Goal: Task Accomplishment & Management: Complete application form

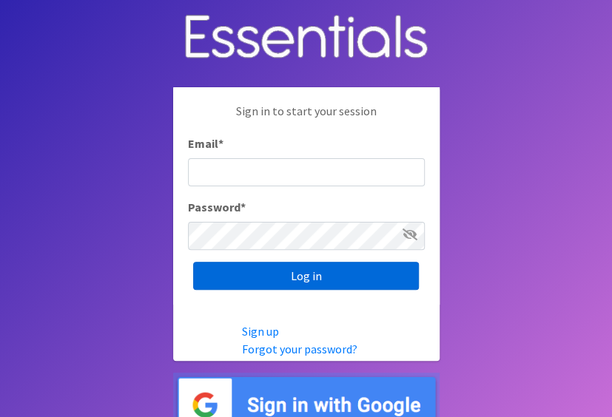
type input "[PERSON_NAME][EMAIL_ADDRESS][PERSON_NAME][DOMAIN_NAME]"
click at [371, 274] on input "Log in" at bounding box center [306, 276] width 226 height 28
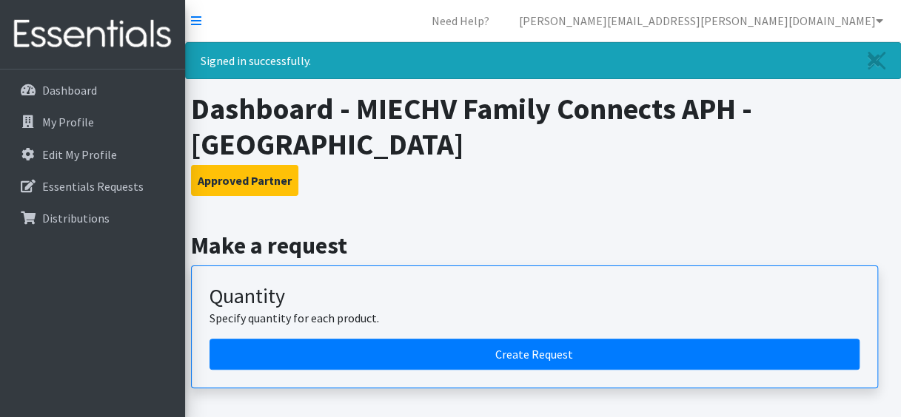
scroll to position [25, 0]
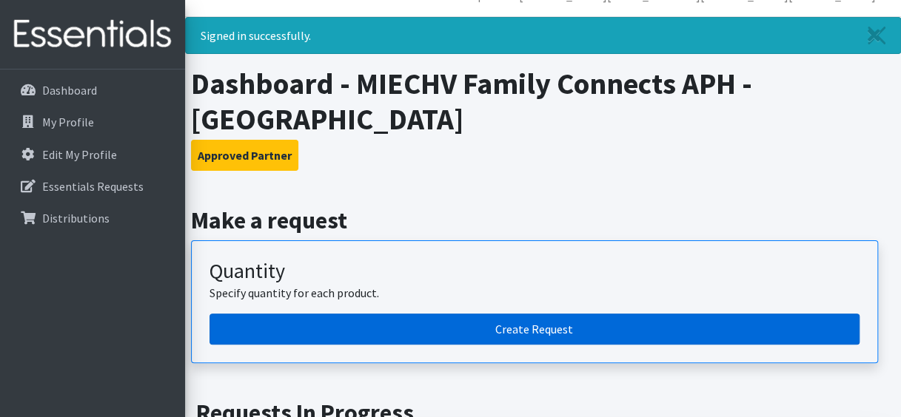
click at [537, 328] on link "Create Request" at bounding box center [534, 329] width 650 height 31
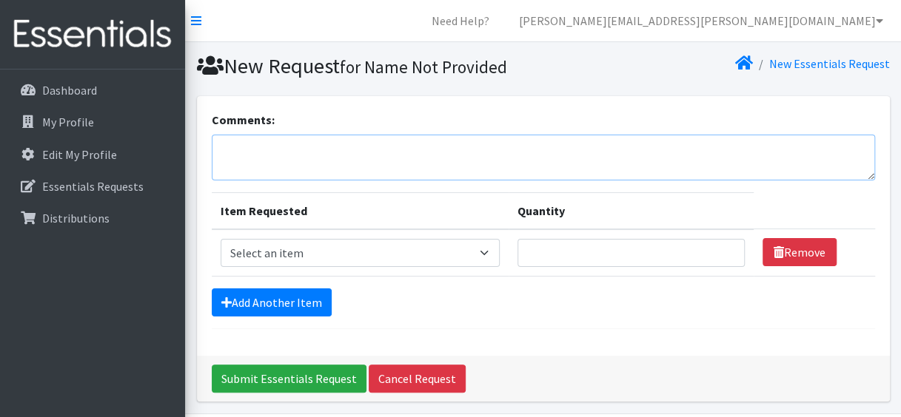
click at [323, 163] on textarea "Comments:" at bounding box center [543, 158] width 663 height 46
type textarea "I"
type textarea "Pick up preference Tuesday 9/30 or Thursday 10/2 morning hours"
click at [338, 253] on select "Select an item Baby Formula Kids (Newborn) Kids (Preemie) Kids (Size 1) Kids (S…" at bounding box center [360, 253] width 279 height 28
select select "451"
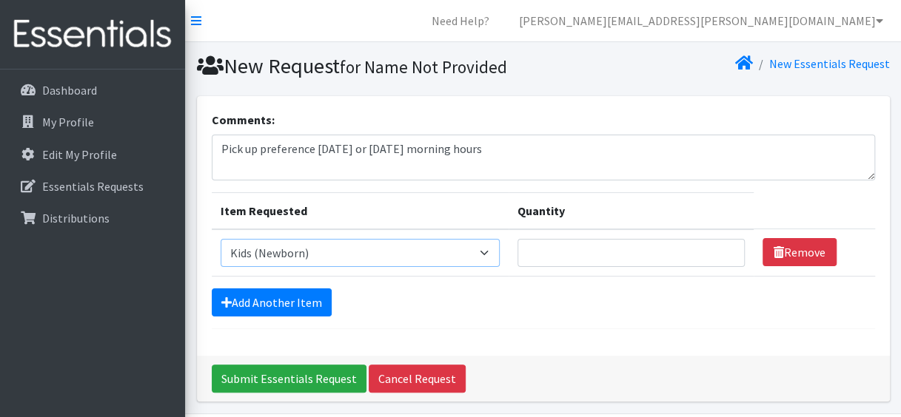
click at [221, 239] on select "Select an item Baby Formula Kids (Newborn) Kids (Preemie) Kids (Size 1) Kids (S…" at bounding box center [360, 253] width 279 height 28
click at [588, 256] on input "Quantity" at bounding box center [630, 253] width 227 height 28
type input "200"
click at [281, 306] on link "Add Another Item" at bounding box center [272, 303] width 120 height 28
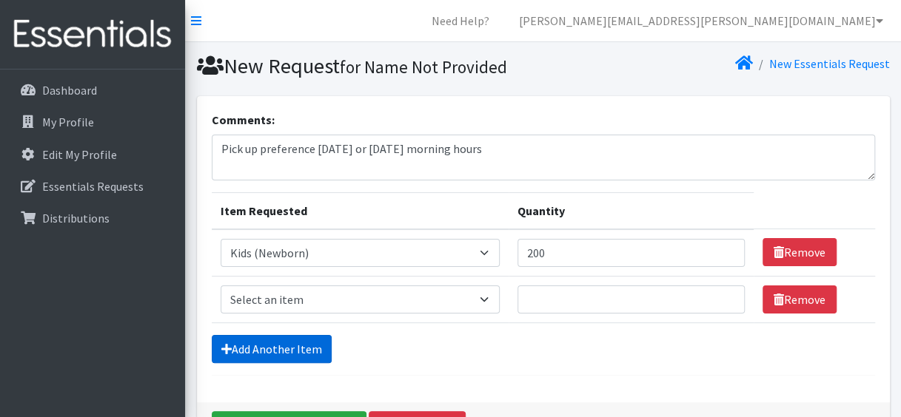
scroll to position [95, 0]
